Goal: Navigation & Orientation: Find specific page/section

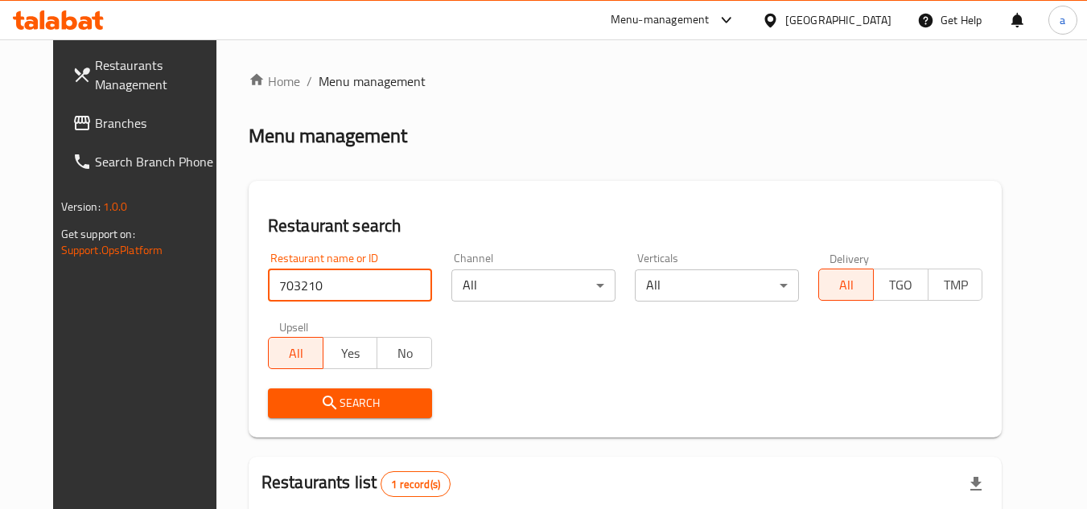
click at [95, 121] on span "Branches" at bounding box center [158, 122] width 127 height 19
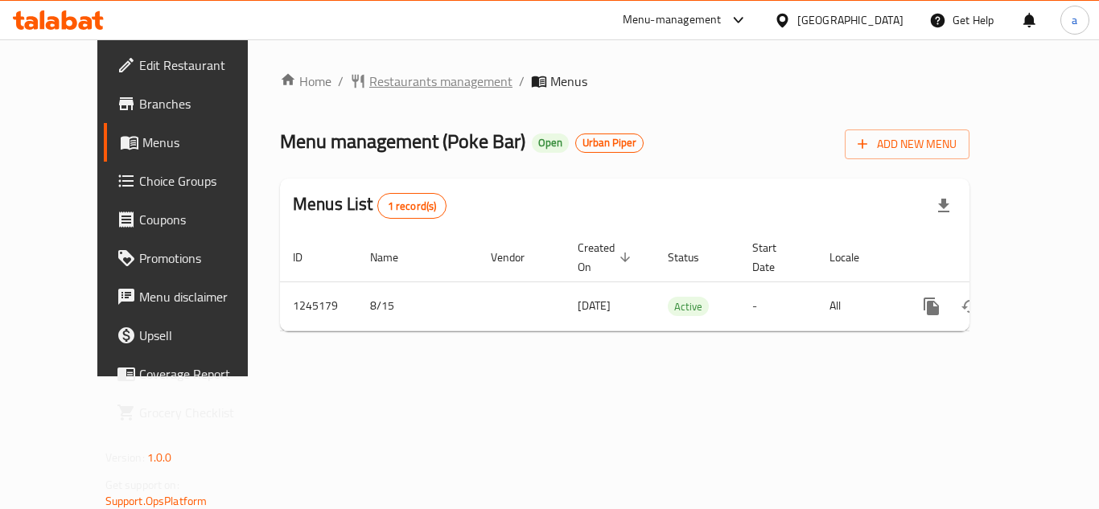
click at [387, 81] on span "Restaurants management" at bounding box center [440, 81] width 143 height 19
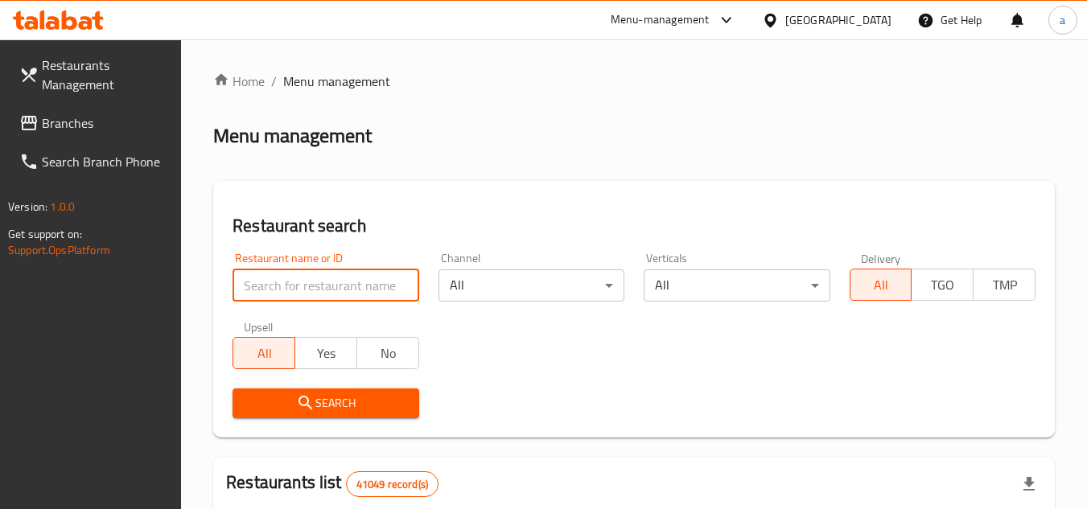
click at [308, 283] on input "search" at bounding box center [326, 286] width 186 height 32
paste input "682420"
type input "682420"
click button "Search" at bounding box center [326, 404] width 186 height 30
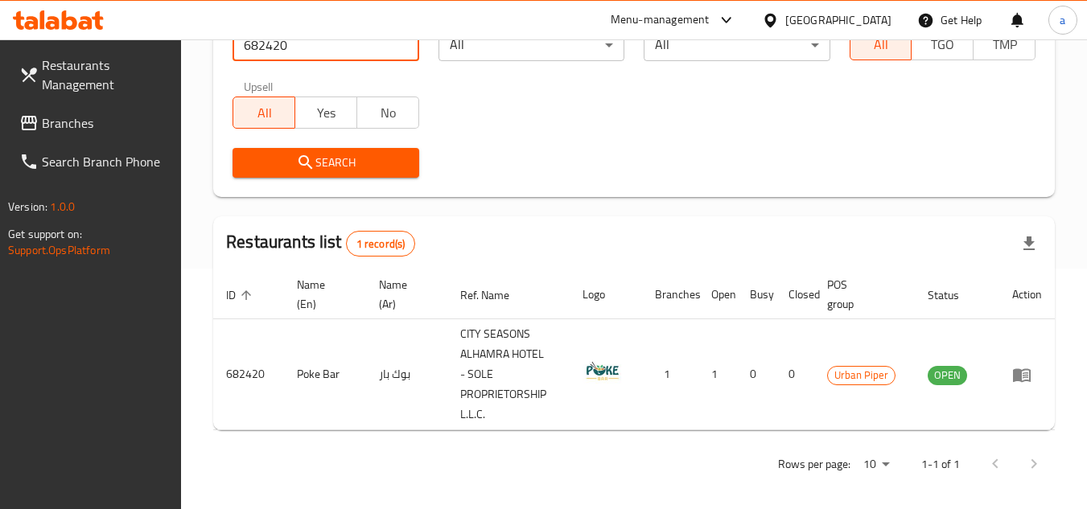
scroll to position [241, 0]
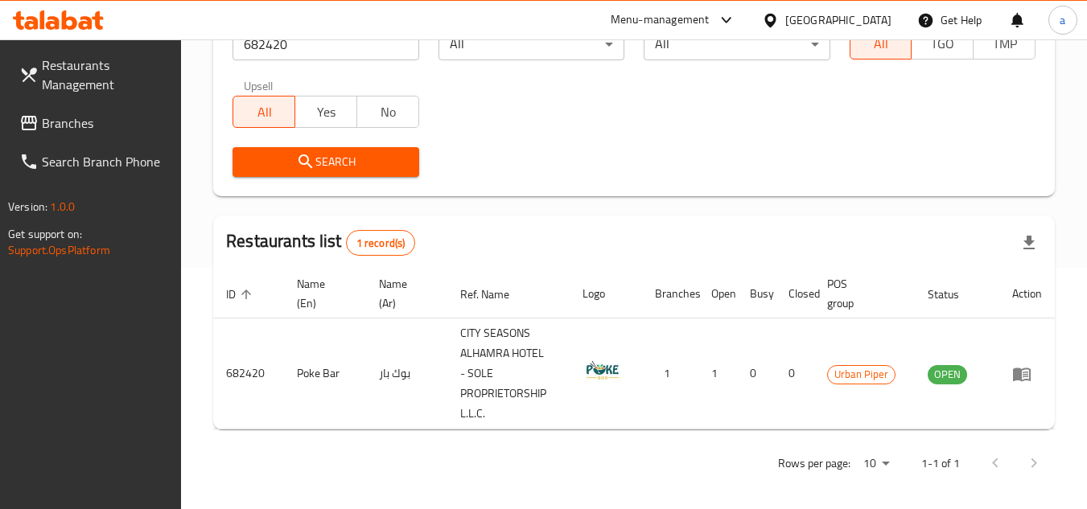
click at [129, 311] on div "Restaurants Management Branches Search Branch Phone Version: 1.0.0 Get support …" at bounding box center [91, 293] width 182 height 509
click at [141, 343] on div "Restaurants Management Branches Search Branch Phone Version: 1.0.0 Get support …" at bounding box center [91, 293] width 182 height 509
click at [818, 21] on div "United Arab Emirates" at bounding box center [838, 20] width 106 height 18
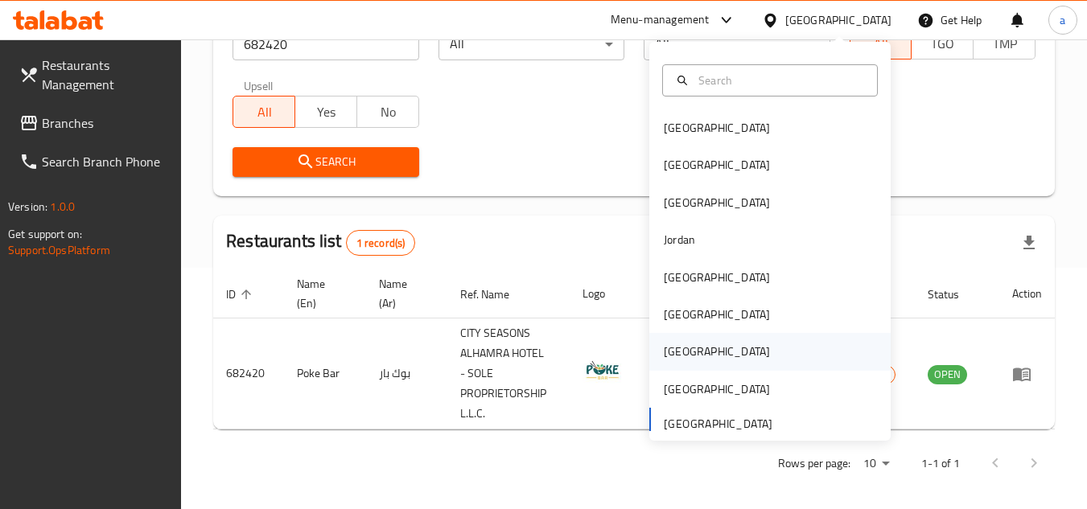
click at [666, 347] on div "Qatar" at bounding box center [717, 352] width 106 height 18
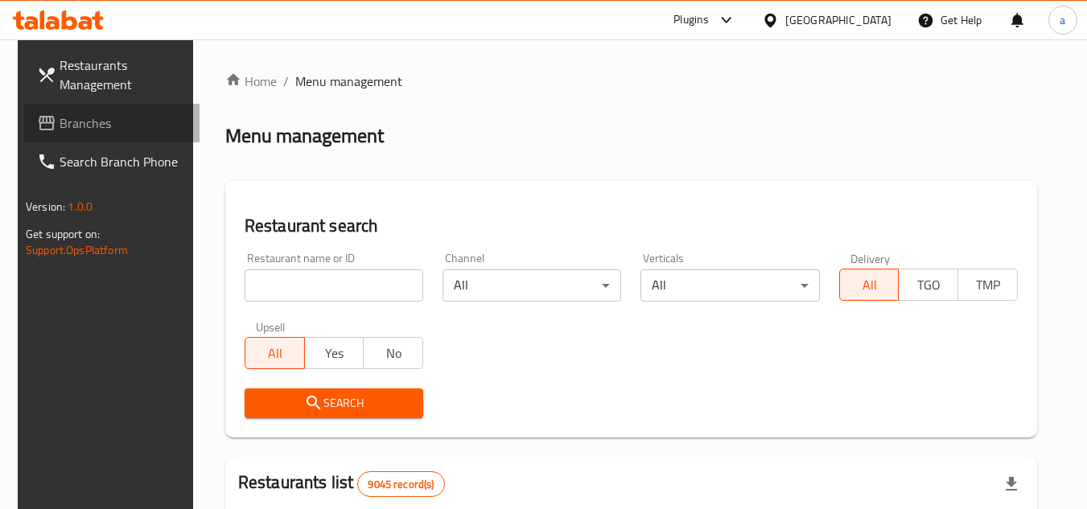
click at [76, 138] on link "Branches" at bounding box center [111, 123] width 175 height 39
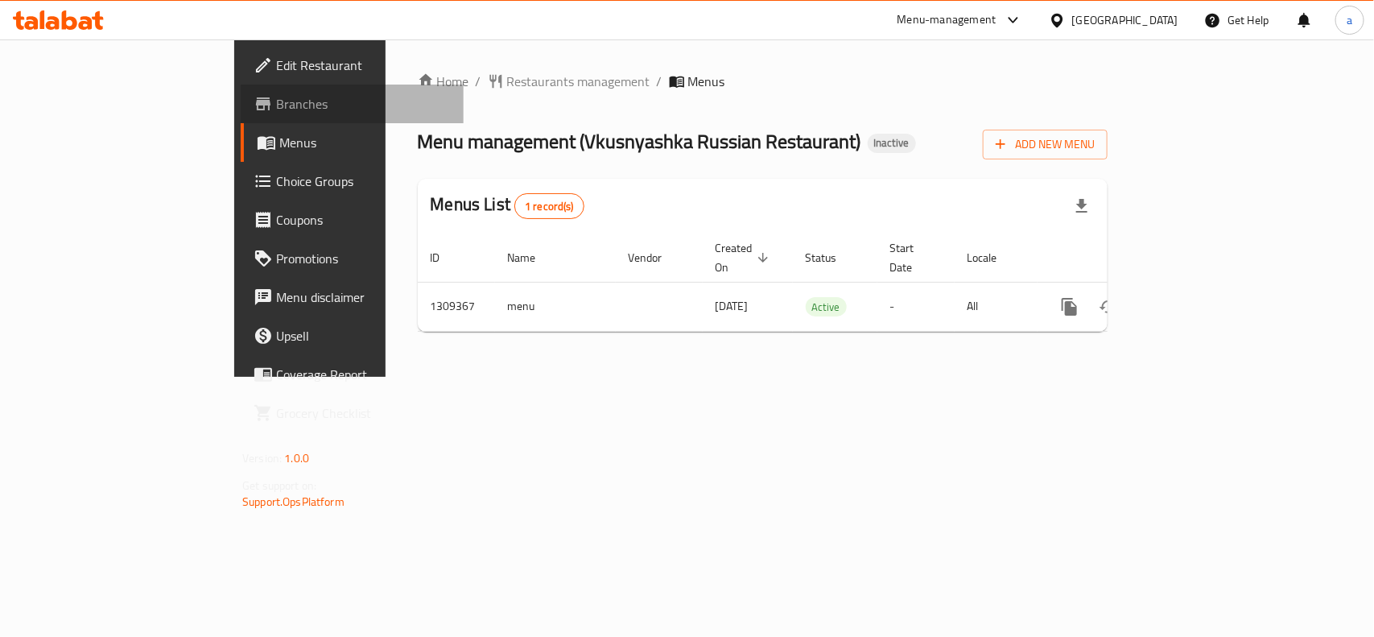
click at [276, 98] on span "Branches" at bounding box center [363, 103] width 175 height 19
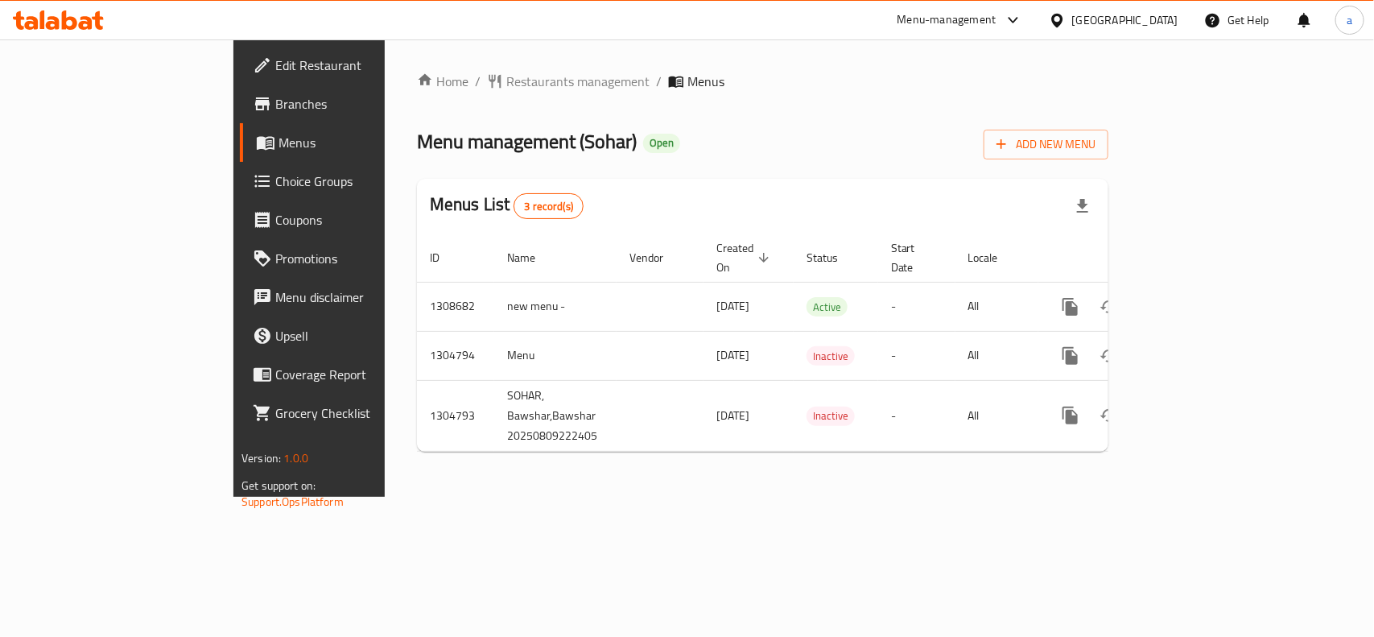
click at [275, 97] on span "Branches" at bounding box center [362, 103] width 175 height 19
